Goal: Information Seeking & Learning: Check status

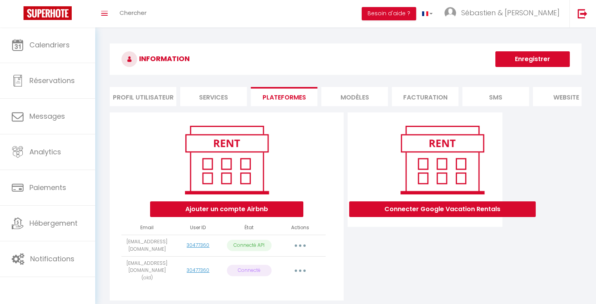
click at [555, 58] on button "Enregistrer" at bounding box center [532, 59] width 74 height 16
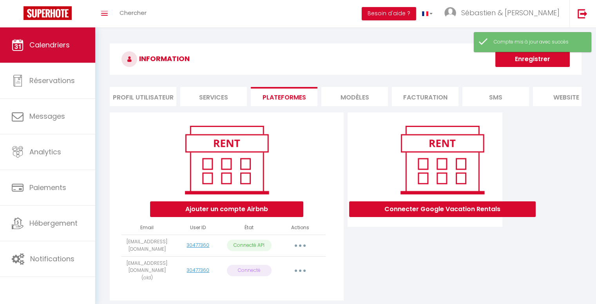
click at [67, 47] on span "Calendriers" at bounding box center [49, 45] width 40 height 10
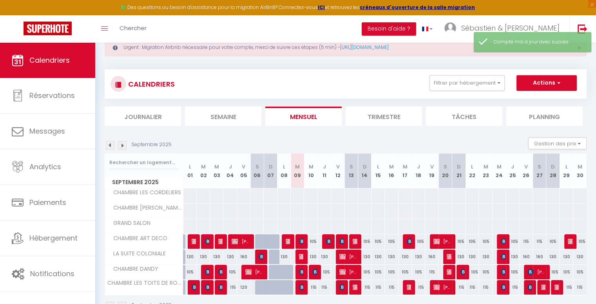
scroll to position [46, 0]
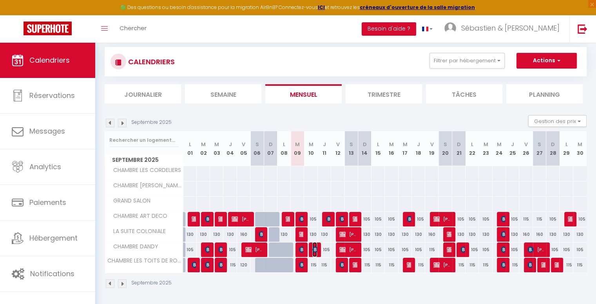
click at [314, 249] on img at bounding box center [315, 249] width 6 height 6
select select "OK"
select select "KO"
select select "0"
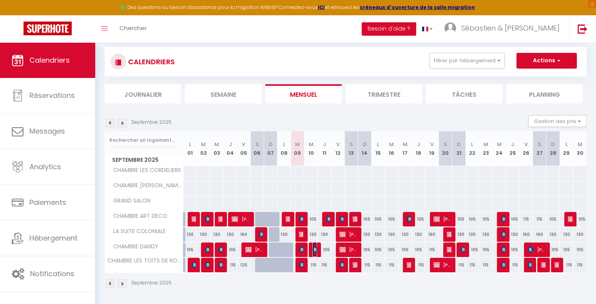
select select "1"
select select
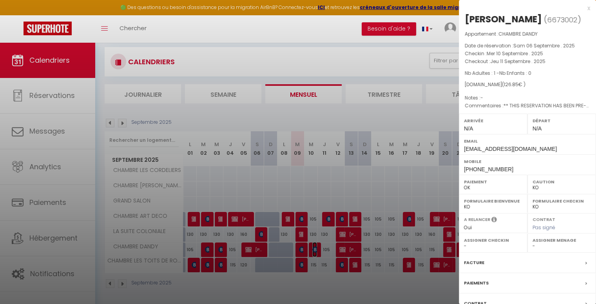
scroll to position [0, 0]
click at [579, 10] on div "x" at bounding box center [523, 8] width 131 height 9
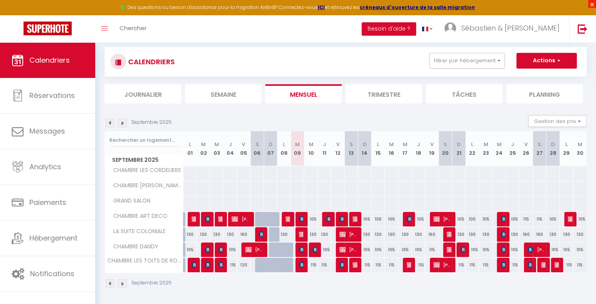
click at [590, 3] on span "×" at bounding box center [592, 4] width 8 height 8
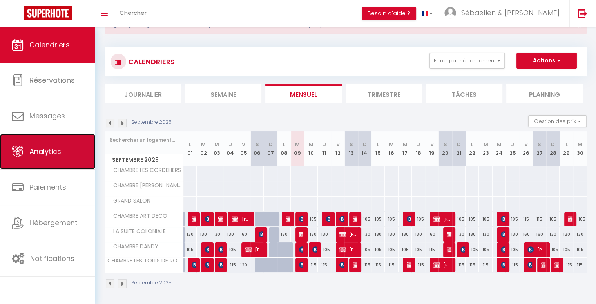
click at [59, 152] on span "Analytics" at bounding box center [45, 151] width 32 height 10
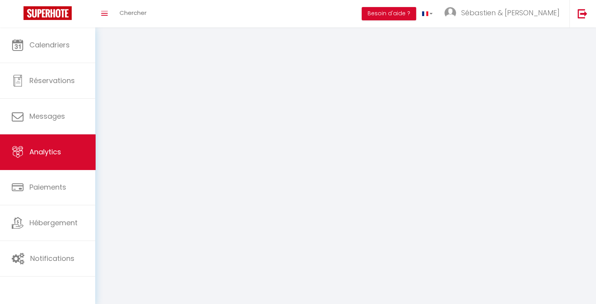
select select "2025"
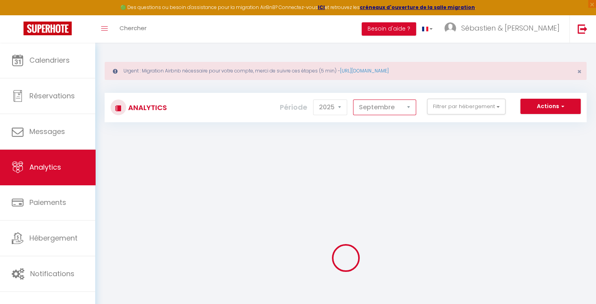
click at [373, 104] on select "[PERSON_NAME] Mars [PERSON_NAME] Juin Juillet Août Septembre Octobre Novembre D…" at bounding box center [384, 107] width 63 height 16
select select "8"
click at [353, 99] on select "[PERSON_NAME] Mars [PERSON_NAME] Juin Juillet Août Septembre Octobre Novembre D…" at bounding box center [384, 107] width 63 height 16
click at [589, 4] on span "×" at bounding box center [592, 4] width 8 height 8
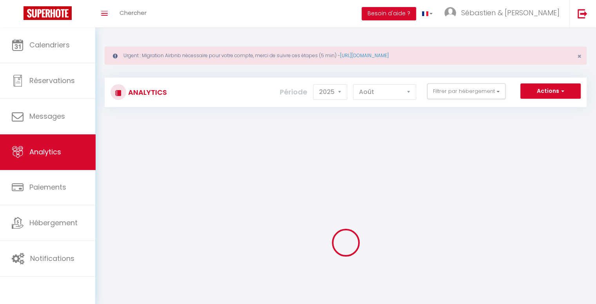
click at [155, 153] on div at bounding box center [346, 242] width 482 height 233
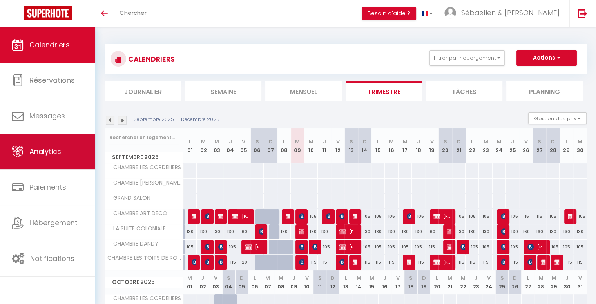
click at [61, 151] on link "Analytics" at bounding box center [47, 151] width 95 height 35
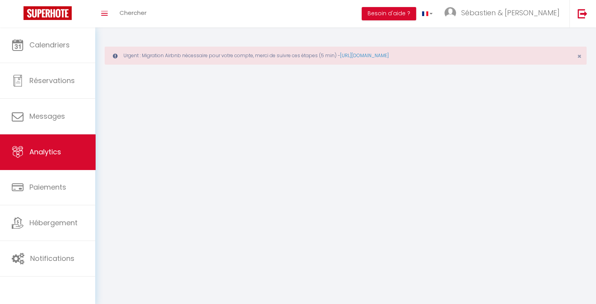
select select "2025"
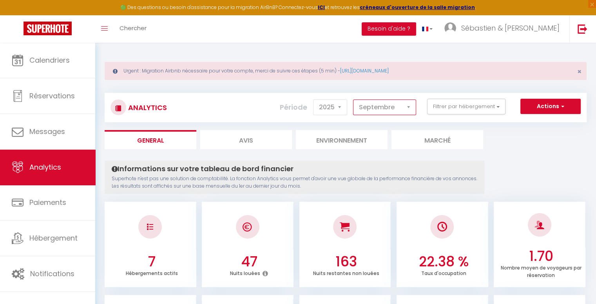
click at [406, 110] on select "[PERSON_NAME] Mars [PERSON_NAME] Juin Juillet Août Septembre Octobre Novembre D…" at bounding box center [384, 107] width 63 height 16
select select "8"
click at [353, 99] on select "[PERSON_NAME] Mars [PERSON_NAME] Juin Juillet Août Septembre Octobre Novembre D…" at bounding box center [384, 107] width 63 height 16
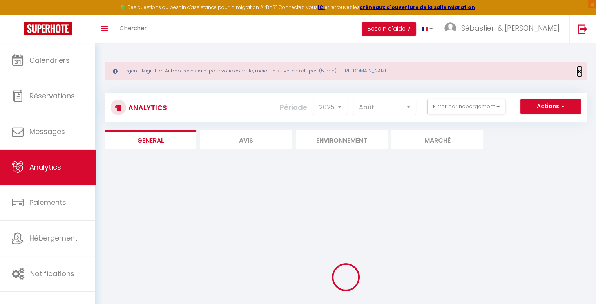
click at [579, 71] on span "×" at bounding box center [579, 72] width 4 height 10
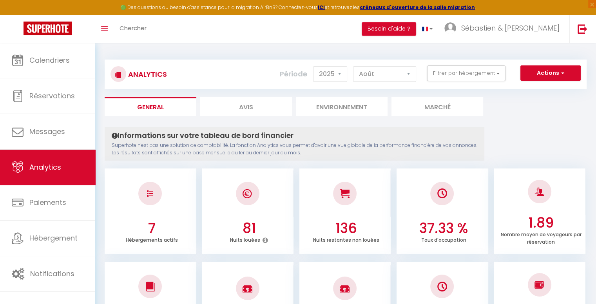
scroll to position [157, 0]
